Goal: Information Seeking & Learning: Find contact information

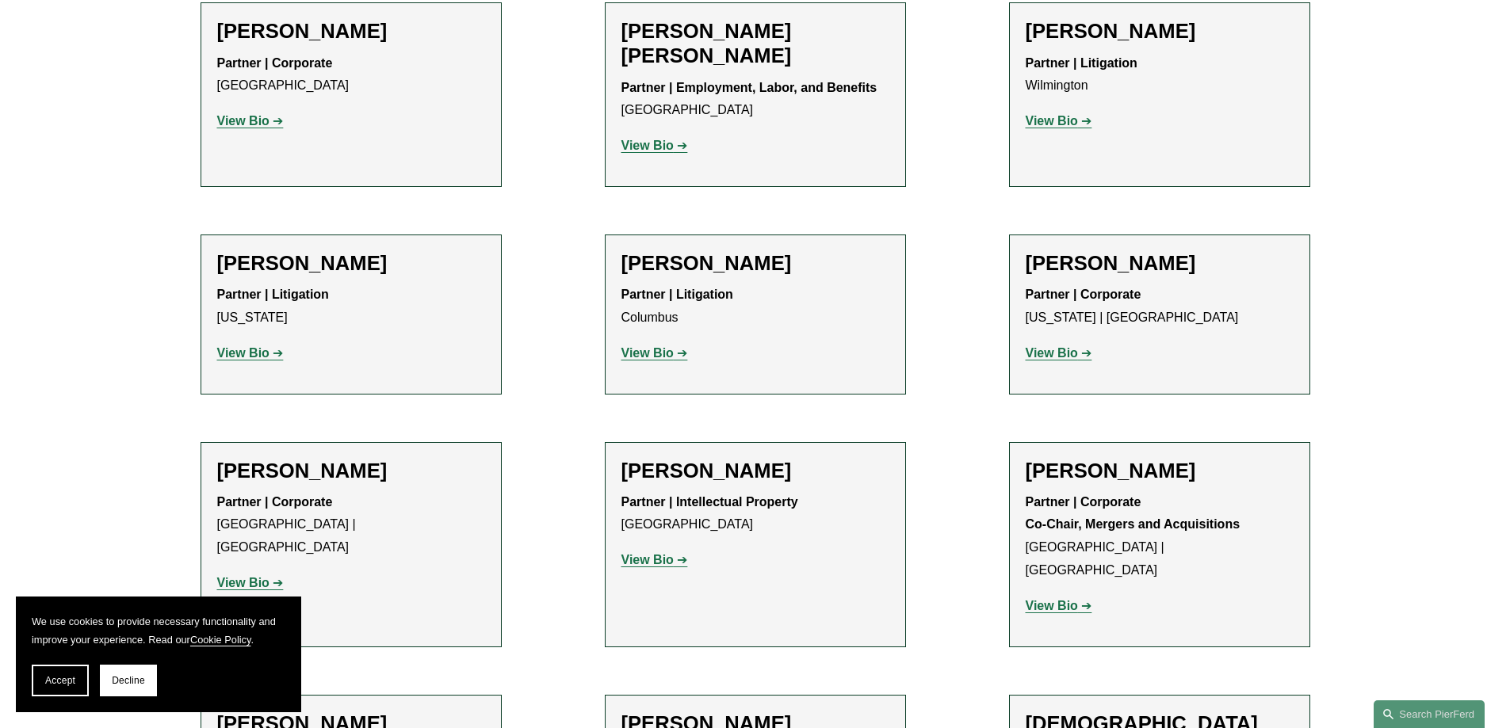
scroll to position [3645, 0]
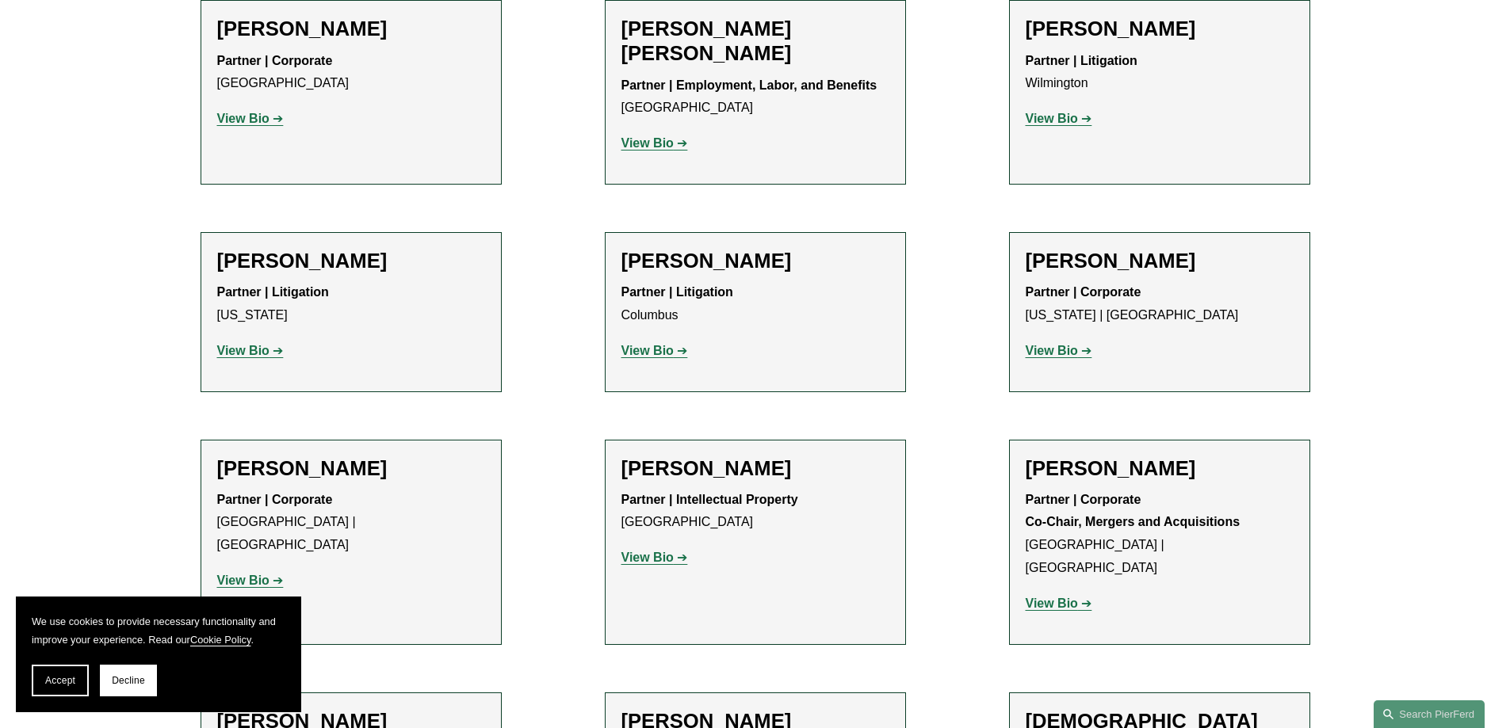
click at [253, 456] on h2 "[PERSON_NAME]" at bounding box center [351, 468] width 268 height 25
click at [261, 574] on strong "View Bio" at bounding box center [243, 580] width 52 height 13
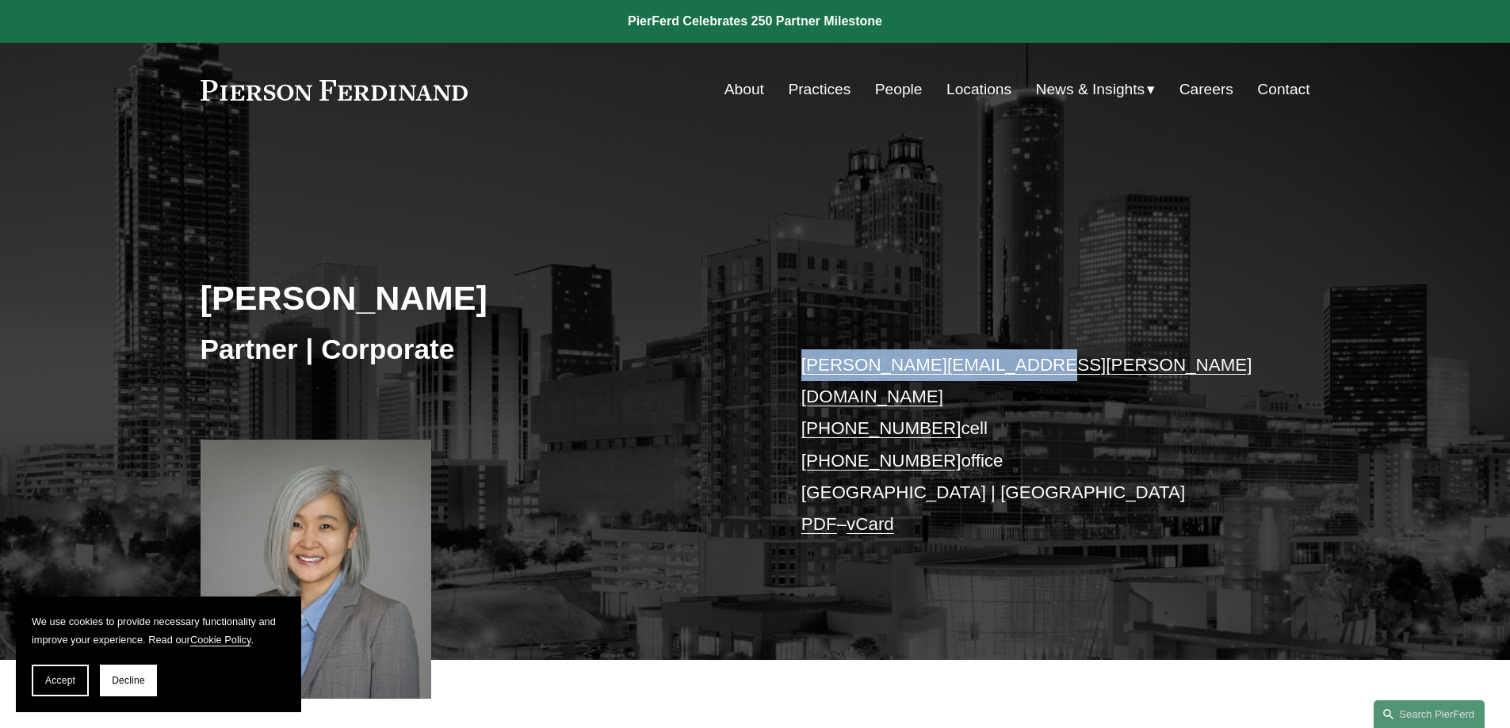
drag, startPoint x: 1024, startPoint y: 368, endPoint x: 778, endPoint y: 331, distance: 248.4
click at [805, 355] on p "[PERSON_NAME][EMAIL_ADDRESS][PERSON_NAME][DOMAIN_NAME] [PHONE_NUMBER] cell [PHO…" at bounding box center [1032, 445] width 462 height 192
copy link "[PERSON_NAME][EMAIL_ADDRESS][PERSON_NAME][DOMAIN_NAME]"
